Goal: Information Seeking & Learning: Find specific fact

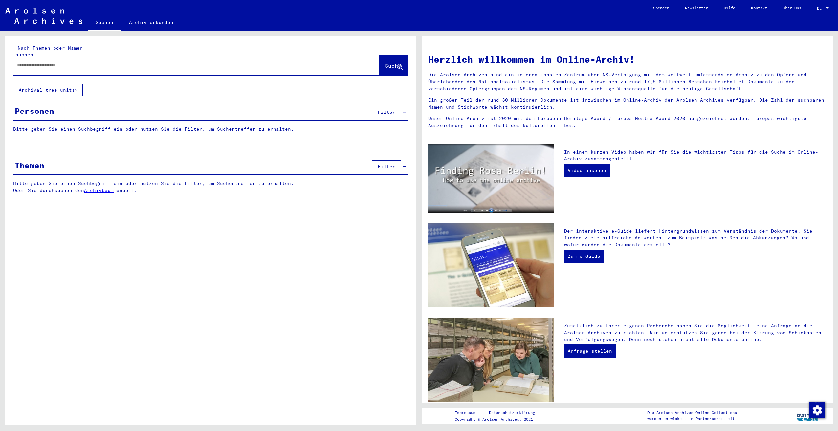
click at [132, 58] on div at bounding box center [186, 65] width 346 height 15
click at [31, 62] on input "text" at bounding box center [188, 65] width 342 height 7
type input "**********"
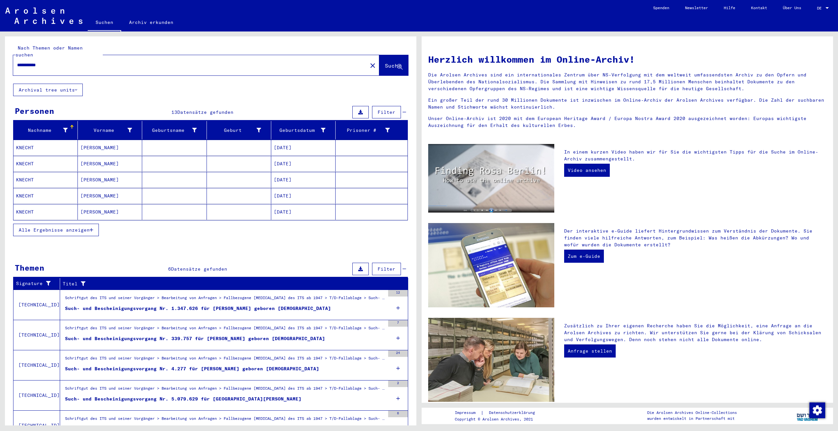
click at [22, 140] on mat-cell "KNECHT" at bounding box center [45, 148] width 64 height 16
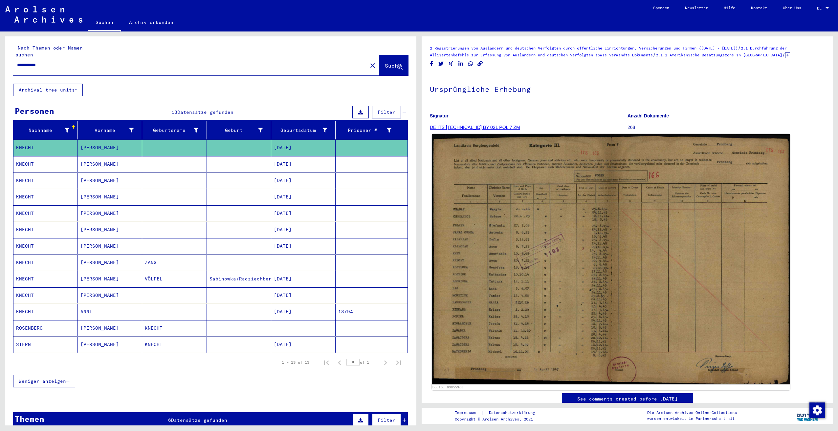
click at [506, 292] on img at bounding box center [611, 259] width 358 height 251
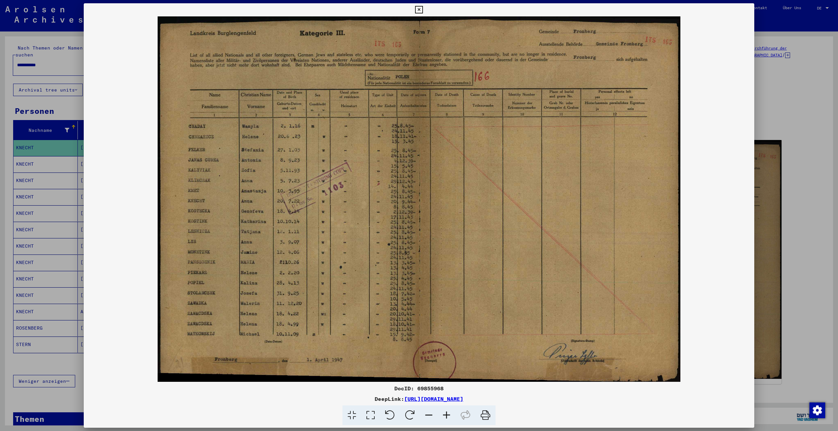
click at [419, 9] on icon at bounding box center [419, 10] width 8 height 8
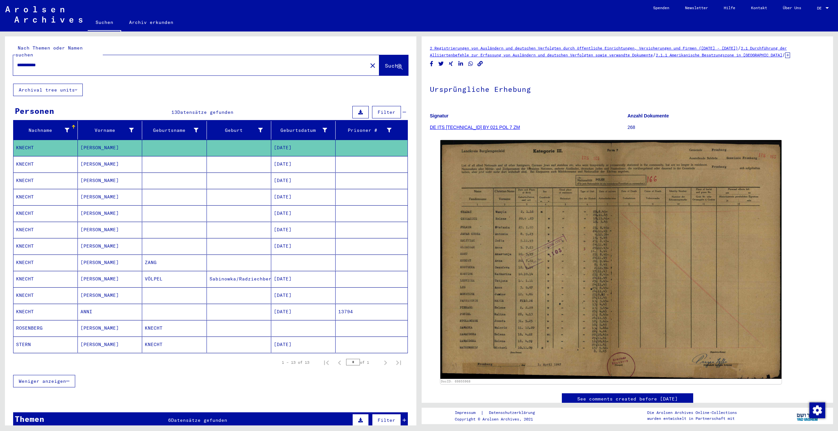
click at [24, 304] on mat-cell "KNECHT" at bounding box center [45, 312] width 64 height 16
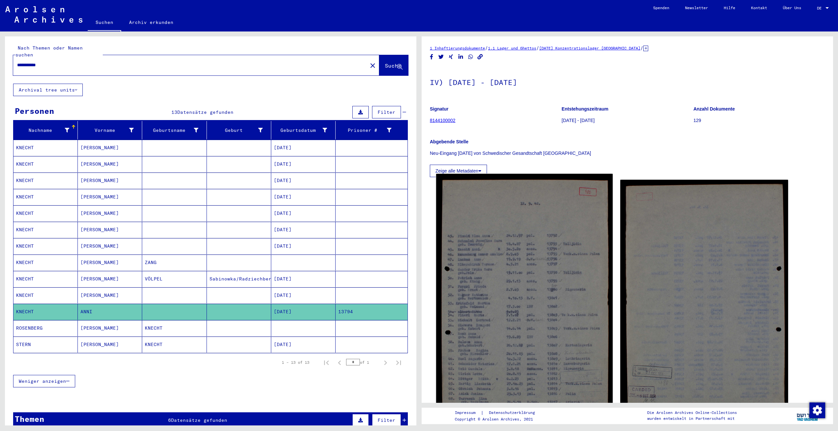
click at [513, 310] on img at bounding box center [524, 296] width 176 height 245
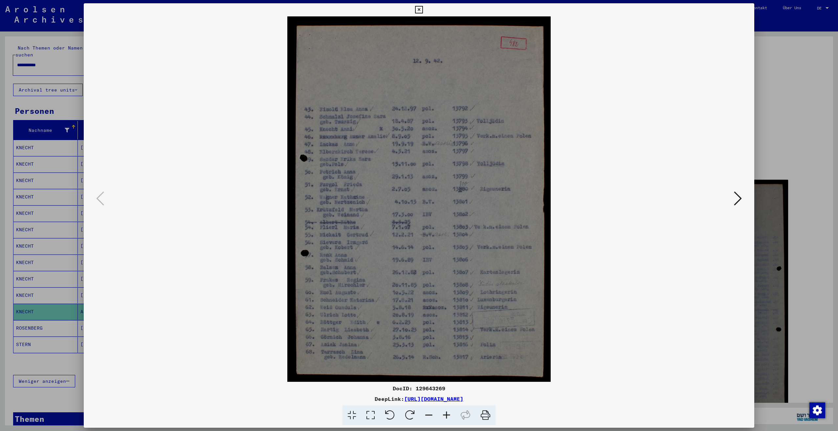
click at [736, 201] on icon at bounding box center [738, 199] width 8 height 16
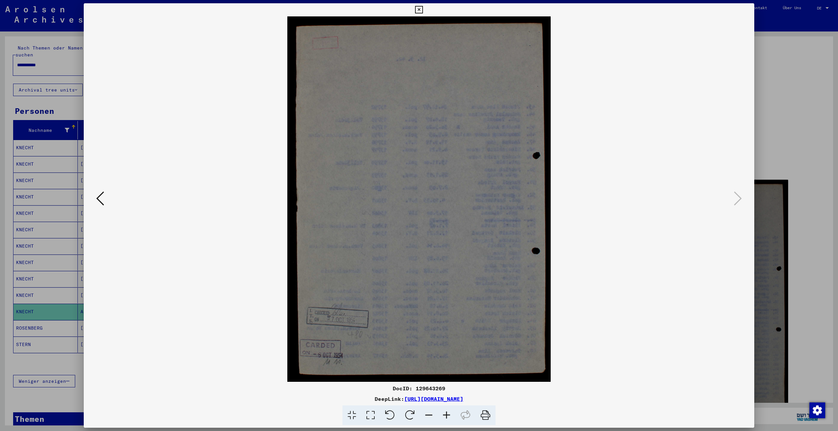
click at [98, 200] on icon at bounding box center [100, 199] width 8 height 16
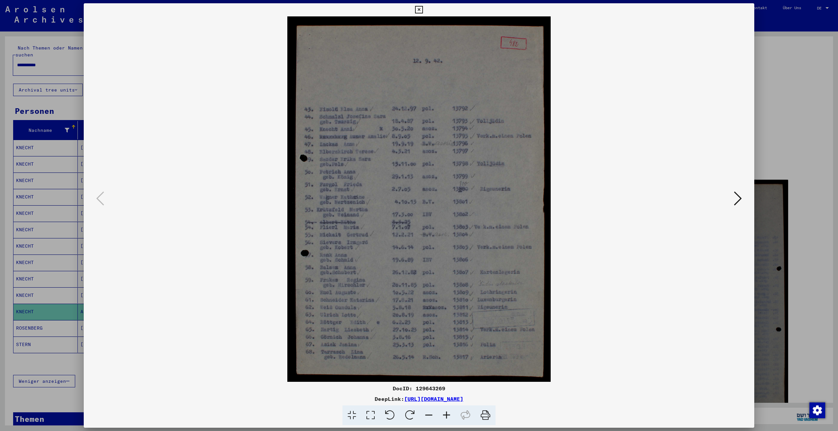
click at [421, 9] on icon at bounding box center [419, 10] width 8 height 8
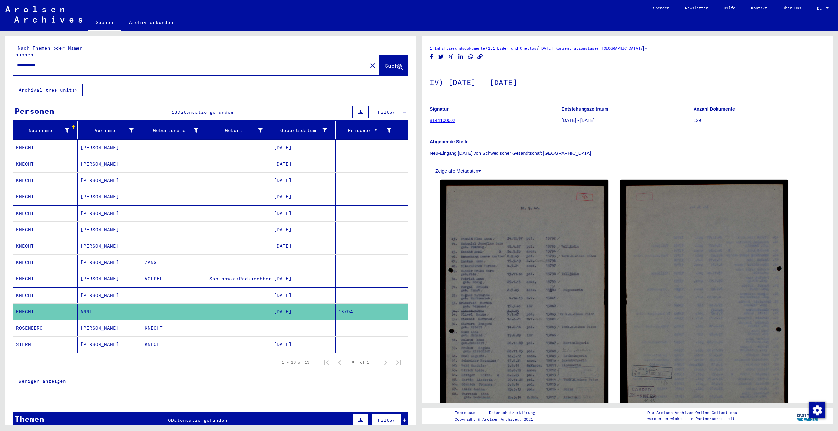
click at [453, 49] on link "1 Inhaftierungsdokumente" at bounding box center [457, 48] width 55 height 5
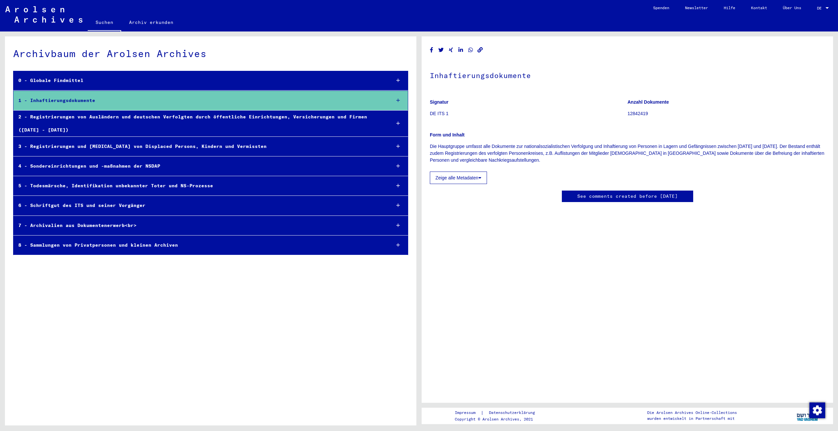
click at [144, 185] on div "5 - Todesmärsche, Identifikation unbekannter Toter und NS-Prozesse" at bounding box center [199, 186] width 372 height 13
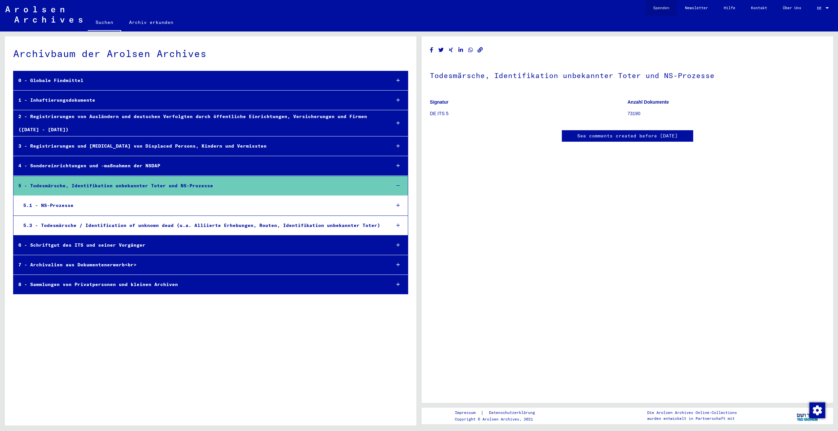
click at [653, 8] on link "Spenden" at bounding box center [661, 8] width 32 height 16
